Goal: Task Accomplishment & Management: Manage account settings

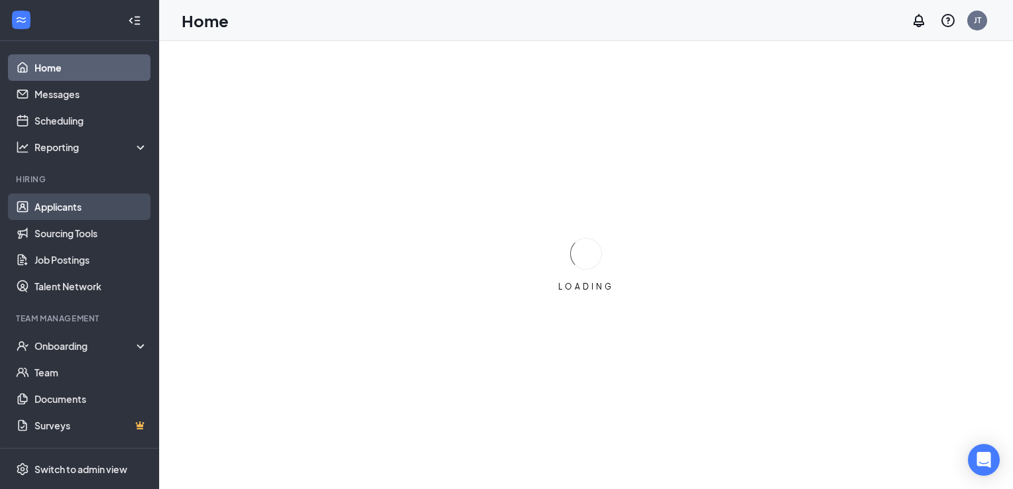
click at [76, 206] on link "Applicants" at bounding box center [90, 207] width 113 height 27
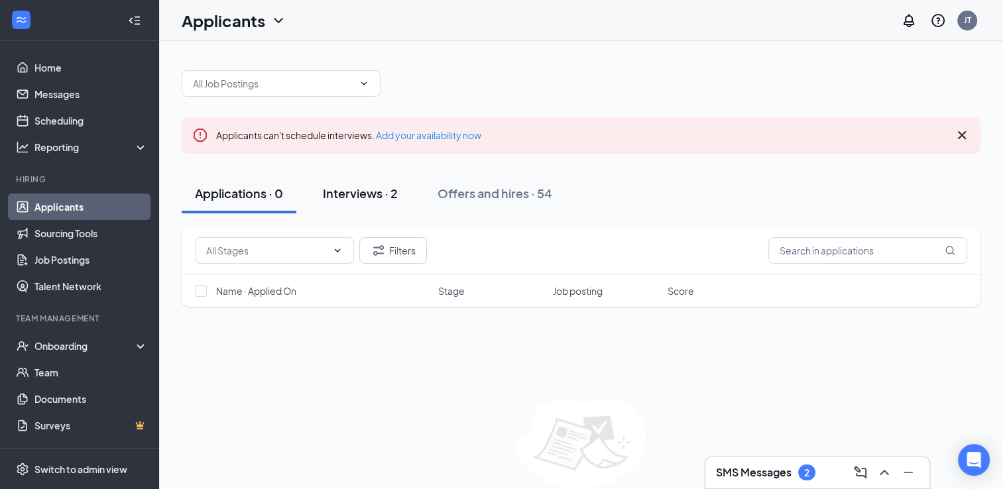
click at [355, 193] on div "Interviews · 2" at bounding box center [360, 193] width 75 height 17
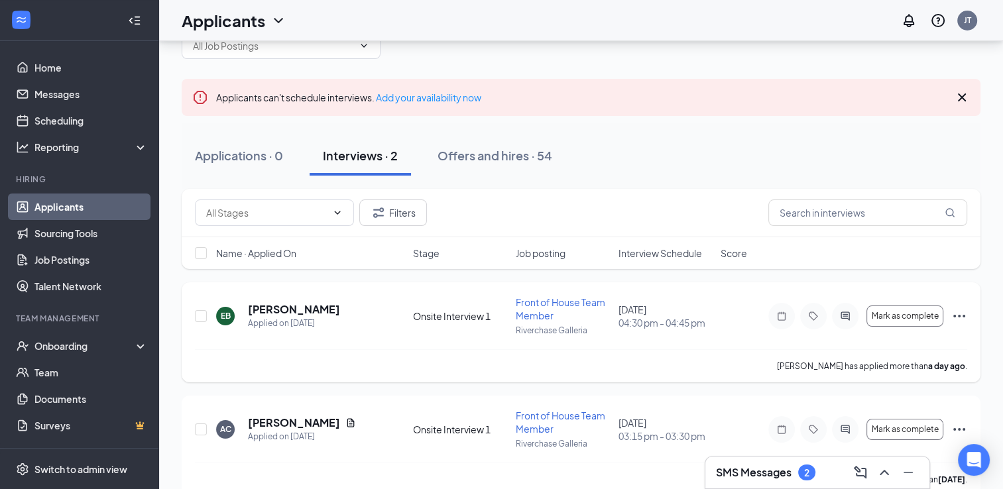
scroll to position [59, 0]
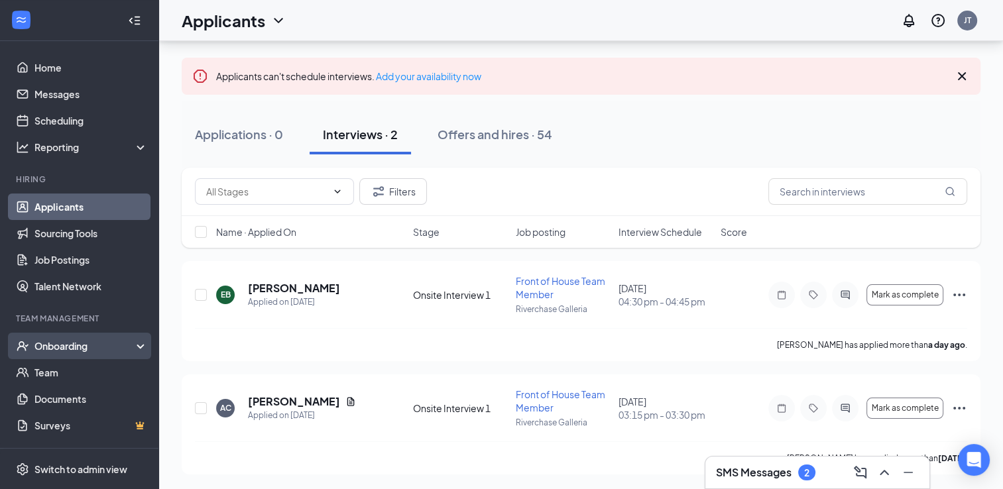
click at [58, 348] on div "Onboarding" at bounding box center [85, 345] width 102 height 13
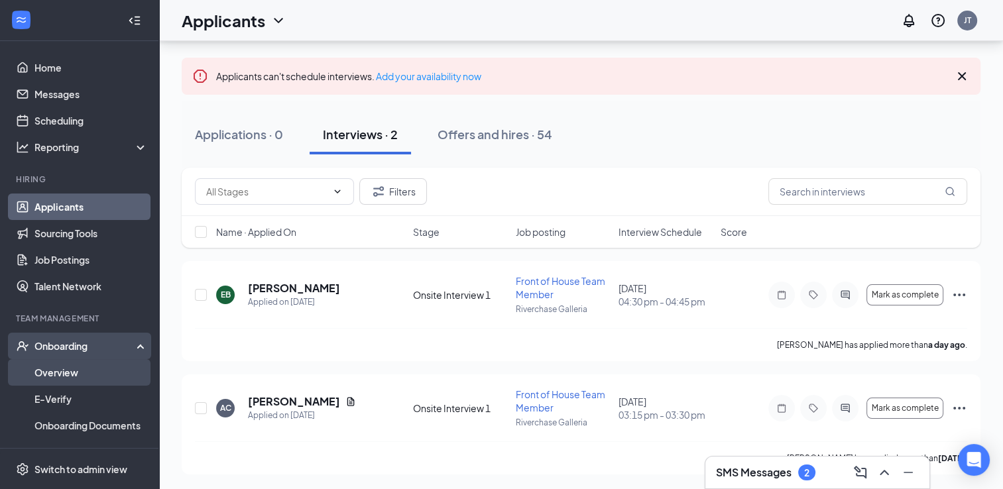
click at [64, 377] on link "Overview" at bounding box center [90, 372] width 113 height 27
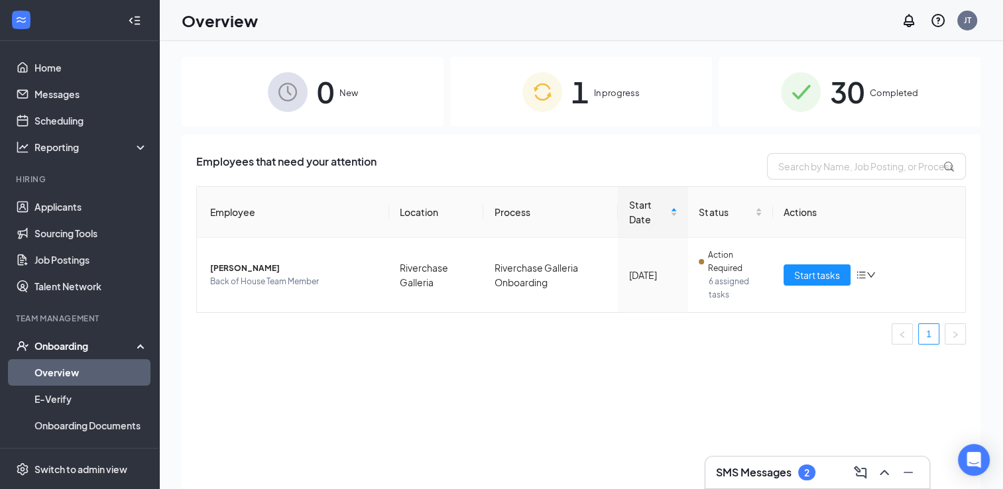
click at [618, 95] on span "In progress" at bounding box center [617, 92] width 46 height 13
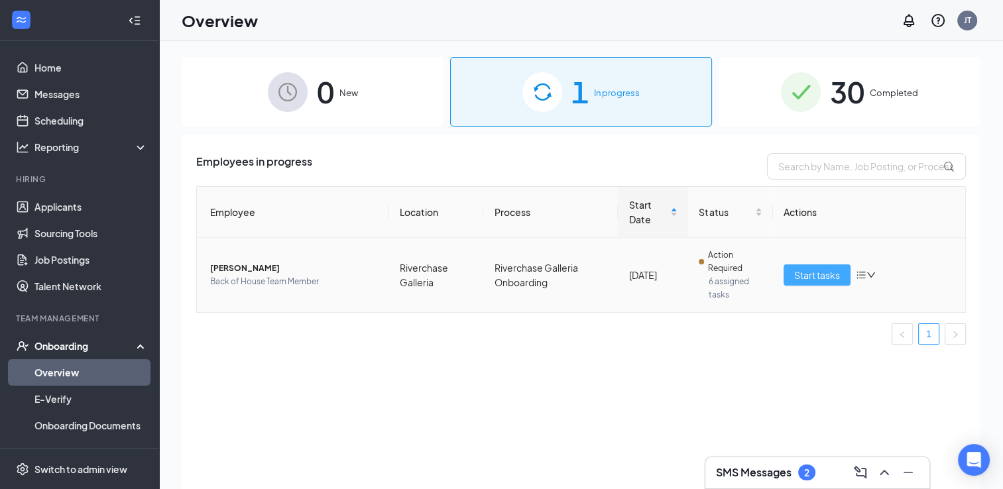
click at [826, 280] on span "Start tasks" at bounding box center [817, 275] width 46 height 15
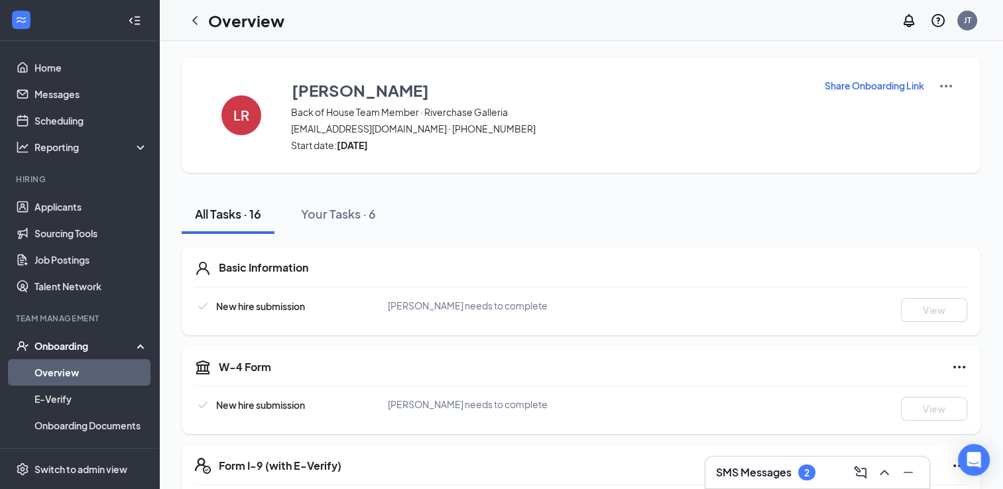
click at [881, 88] on p "Share Onboarding Link" at bounding box center [874, 85] width 99 height 13
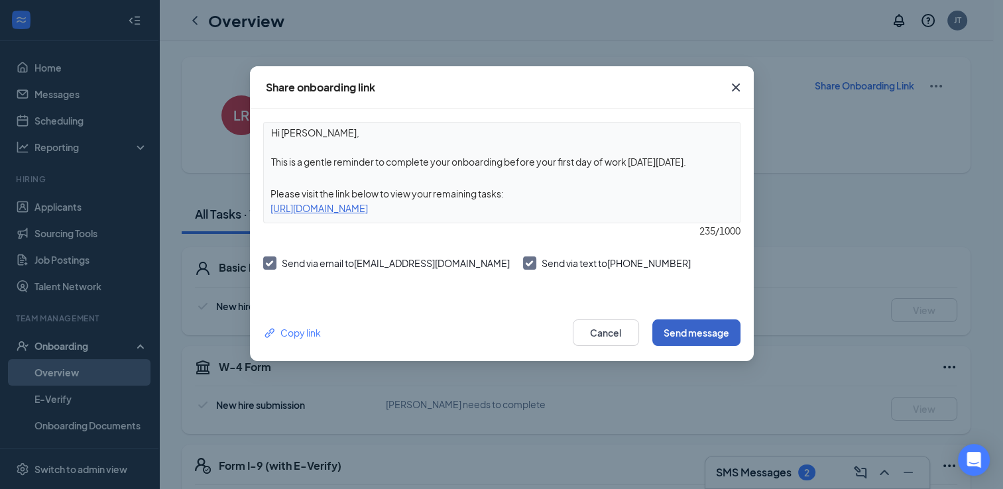
click at [700, 335] on button "Send message" at bounding box center [696, 333] width 88 height 27
